Goal: Task Accomplishment & Management: Use online tool/utility

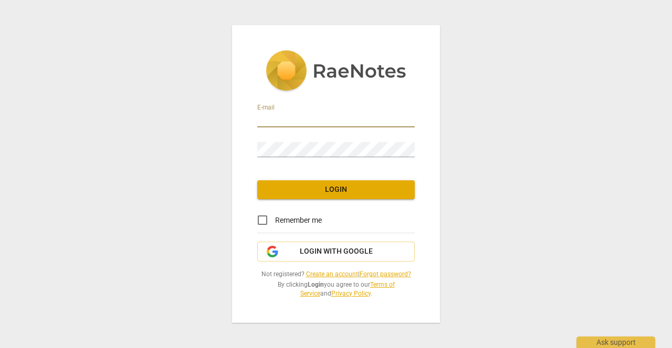
click at [272, 115] on input "email" at bounding box center [335, 119] width 157 height 15
type input "m.l.a.c.fanselow@gmail.com"
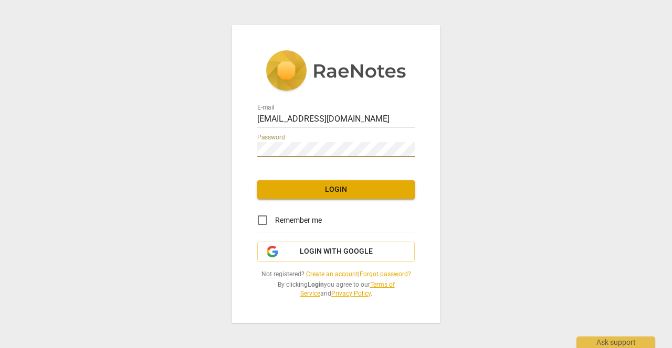
click at [321, 187] on span "Login" at bounding box center [335, 190] width 141 height 10
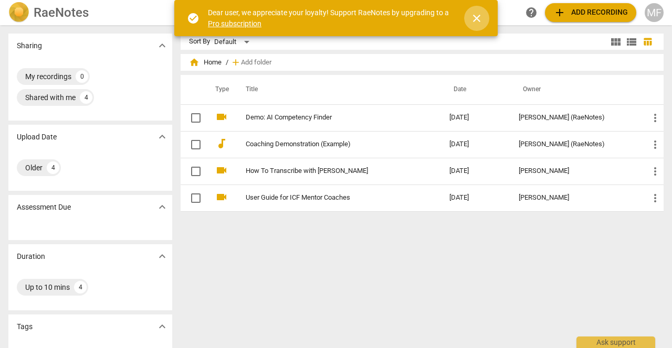
click at [476, 18] on span "close" at bounding box center [476, 18] width 13 height 13
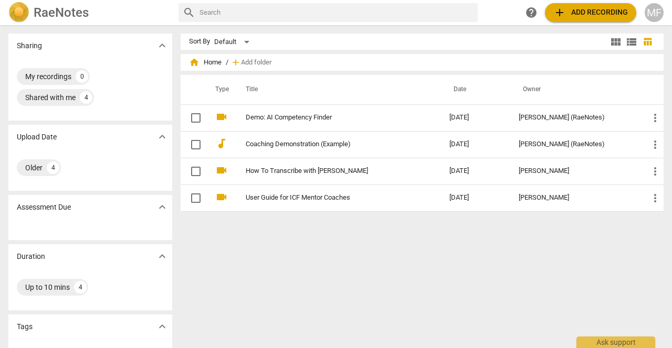
click at [583, 9] on span "add Add recording" at bounding box center [590, 12] width 75 height 13
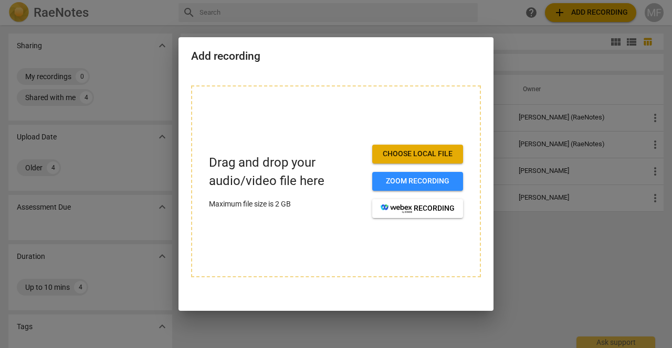
click at [399, 151] on span "Choose local file" at bounding box center [417, 154] width 74 height 10
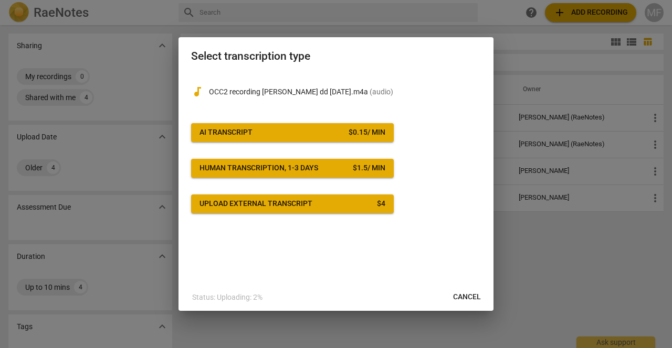
click at [334, 131] on span "AI Transcript $ 0.15 / min" at bounding box center [292, 132] width 186 height 10
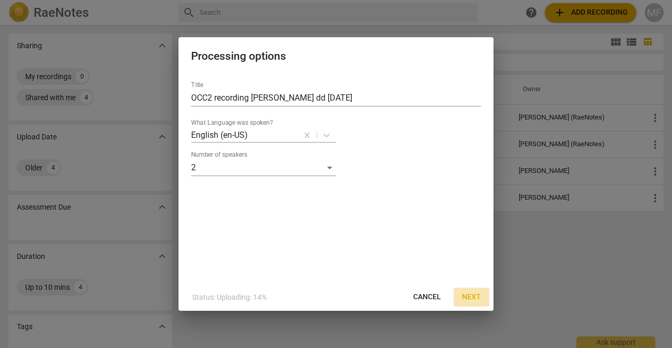
click at [471, 295] on span "Next" at bounding box center [471, 297] width 19 height 10
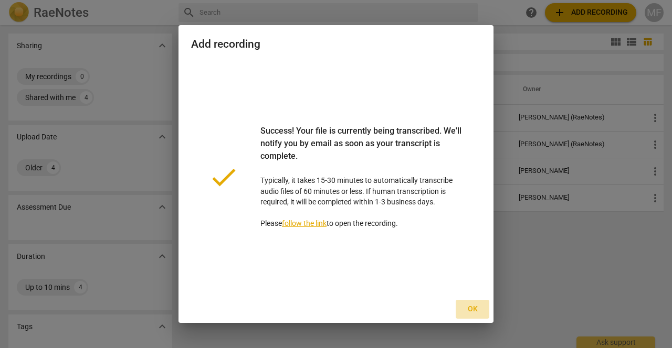
click at [474, 307] on span "Ok" at bounding box center [472, 309] width 17 height 10
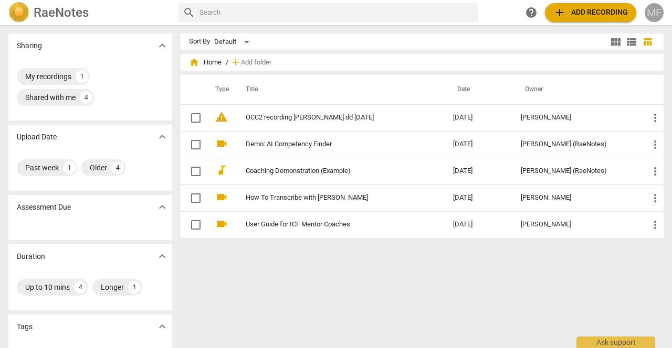
click at [657, 12] on div "MF" at bounding box center [653, 12] width 19 height 19
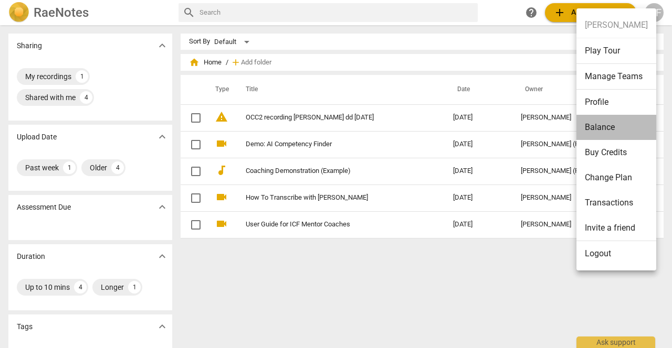
click at [604, 126] on li "Balance" at bounding box center [616, 127] width 80 height 25
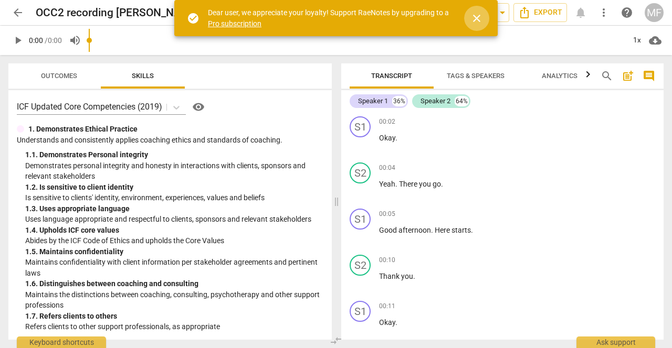
click at [478, 15] on span "close" at bounding box center [476, 18] width 13 height 13
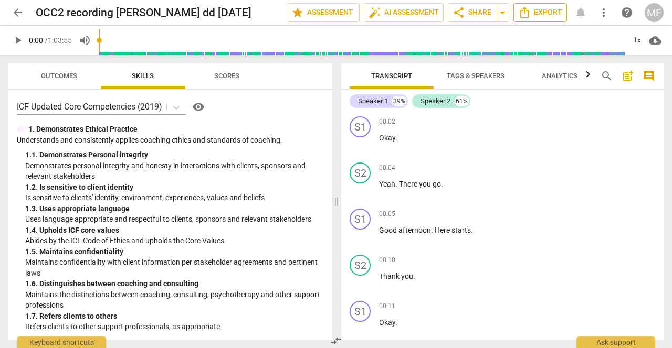
click at [533, 10] on span "Export" at bounding box center [540, 12] width 44 height 13
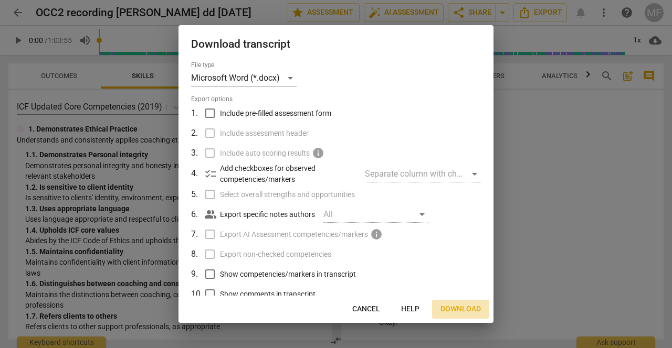
click at [461, 306] on span "Download" at bounding box center [460, 309] width 40 height 10
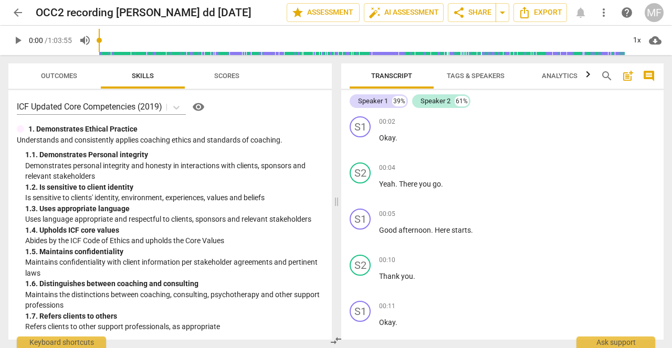
click at [653, 10] on div "MF" at bounding box center [653, 12] width 19 height 19
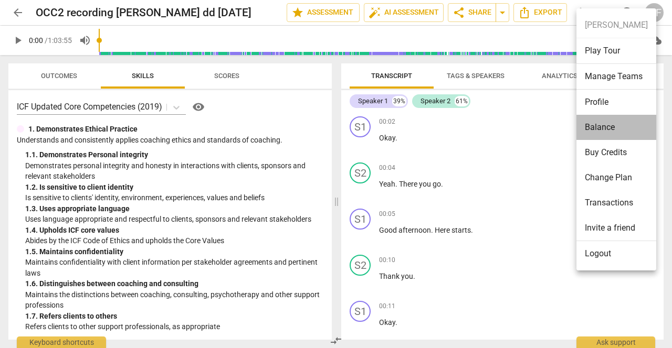
click at [603, 124] on li "Balance" at bounding box center [616, 127] width 80 height 25
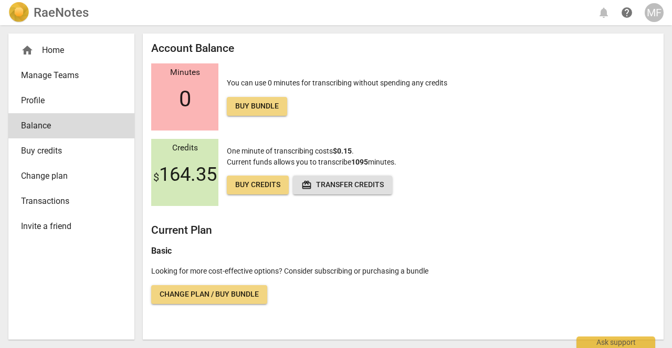
click at [654, 12] on div "MF" at bounding box center [653, 12] width 19 height 19
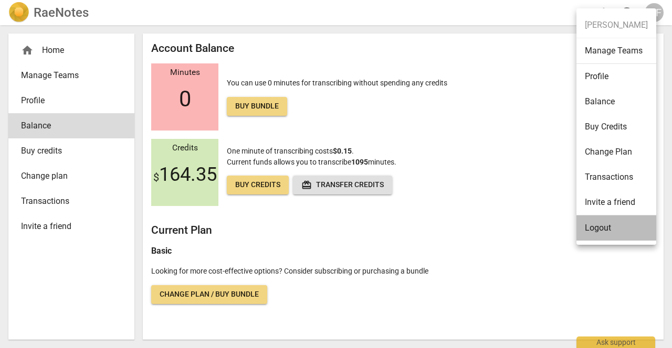
click at [604, 224] on li "Logout" at bounding box center [616, 228] width 80 height 25
